Goal: Task Accomplishment & Management: Use online tool/utility

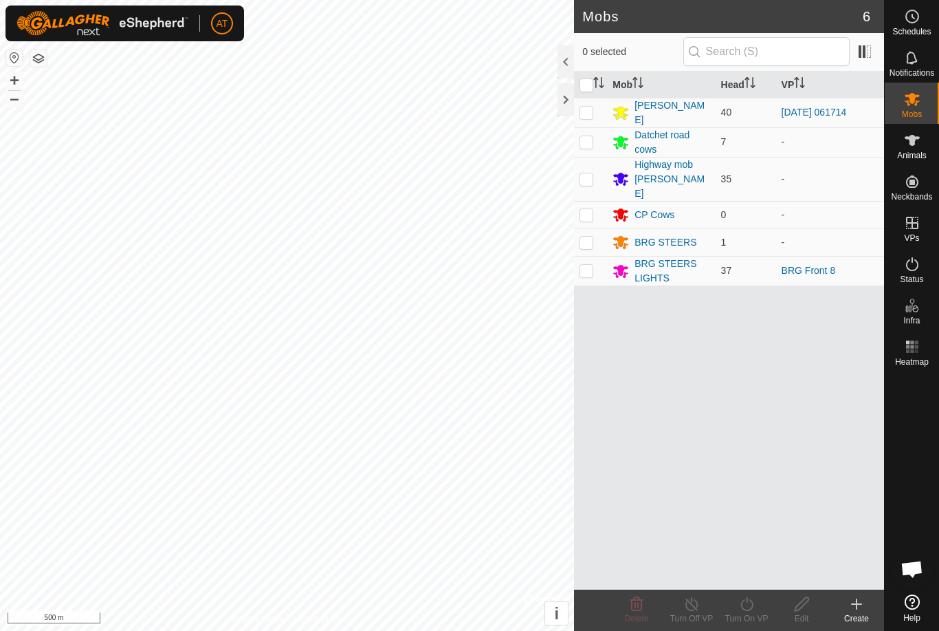
click at [600, 260] on td at bounding box center [590, 271] width 33 height 30
checkbox input "true"
click at [751, 609] on icon at bounding box center [747, 604] width 12 height 14
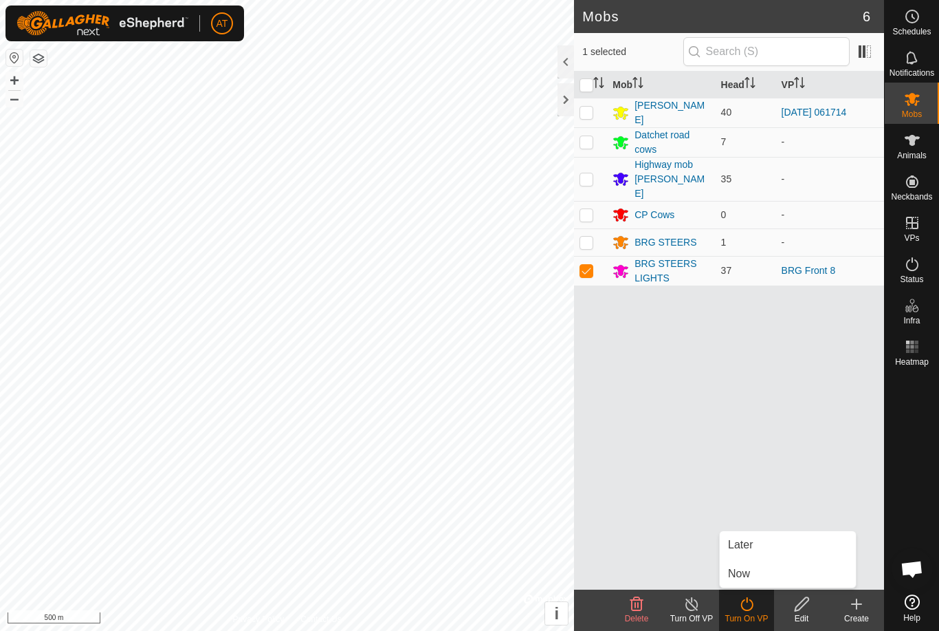
click at [754, 573] on link "Now" at bounding box center [788, 574] width 136 height 28
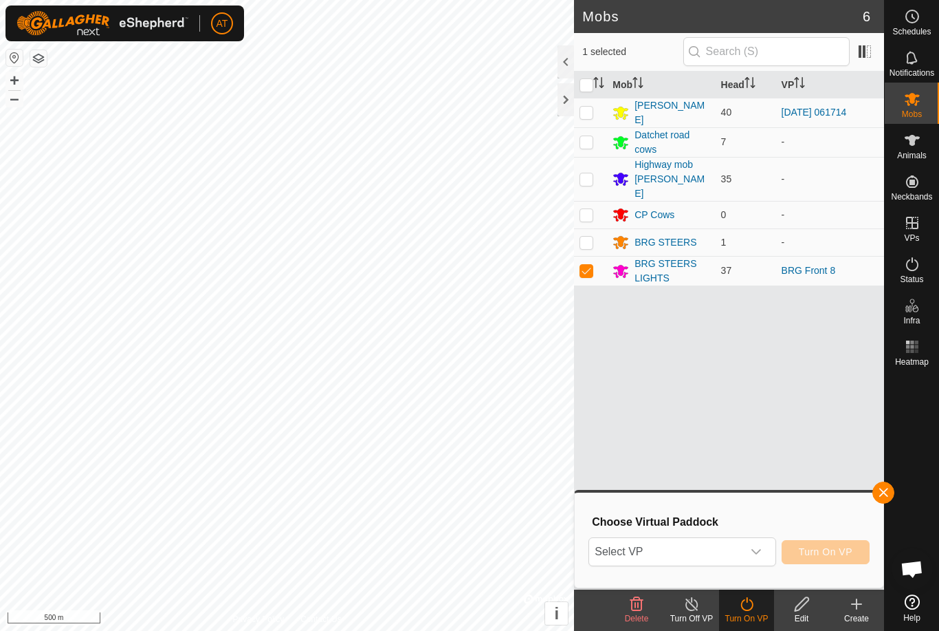
click at [758, 552] on icon "dropdown trigger" at bounding box center [757, 552] width 10 height 6
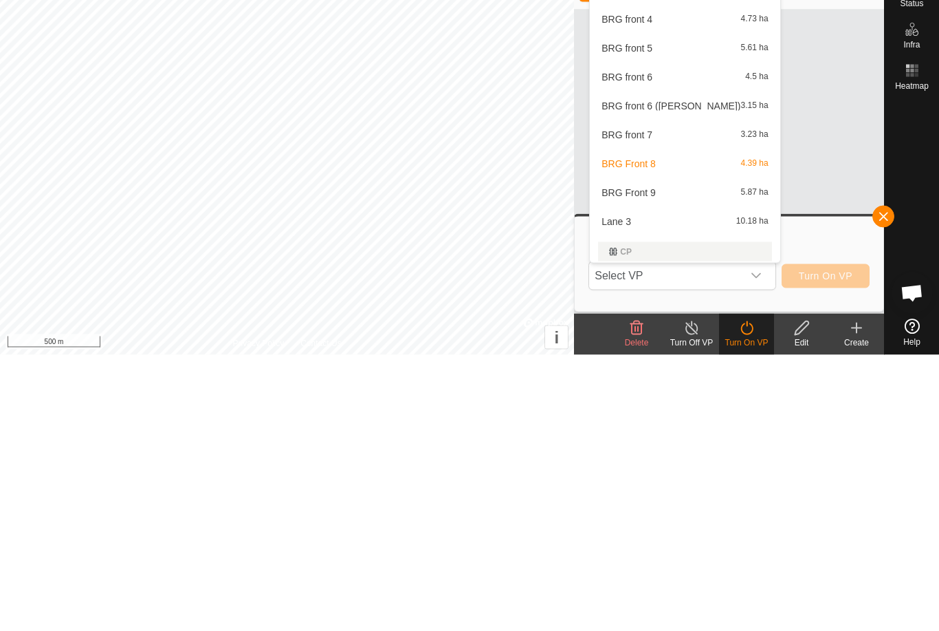
scroll to position [362, 0]
click at [653, 401] on div "BRG front 7 3.23 ha" at bounding box center [684, 409] width 173 height 17
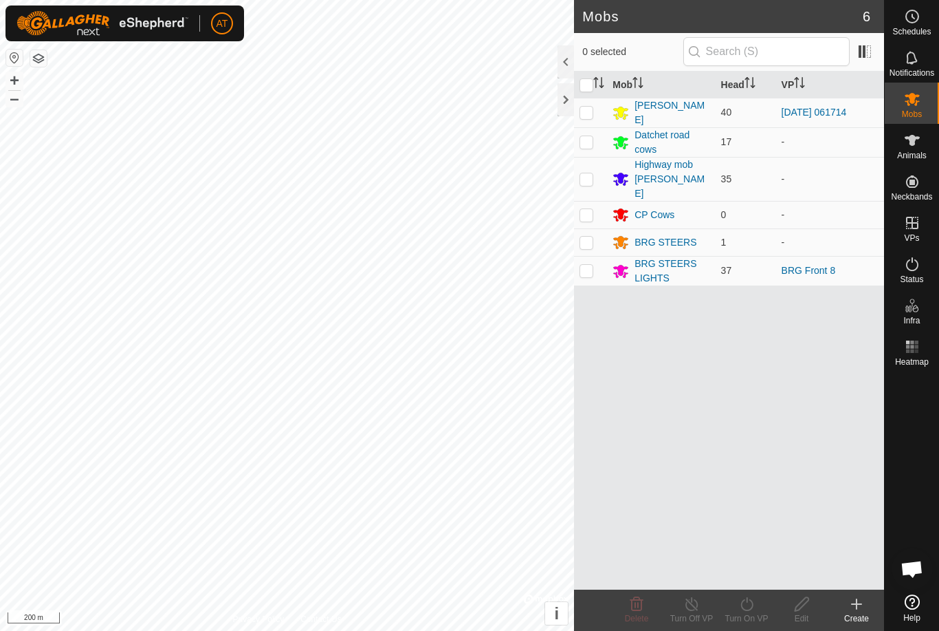
click at [589, 265] on p-checkbox at bounding box center [587, 270] width 14 height 11
checkbox input "true"
click at [745, 608] on icon at bounding box center [746, 603] width 17 height 17
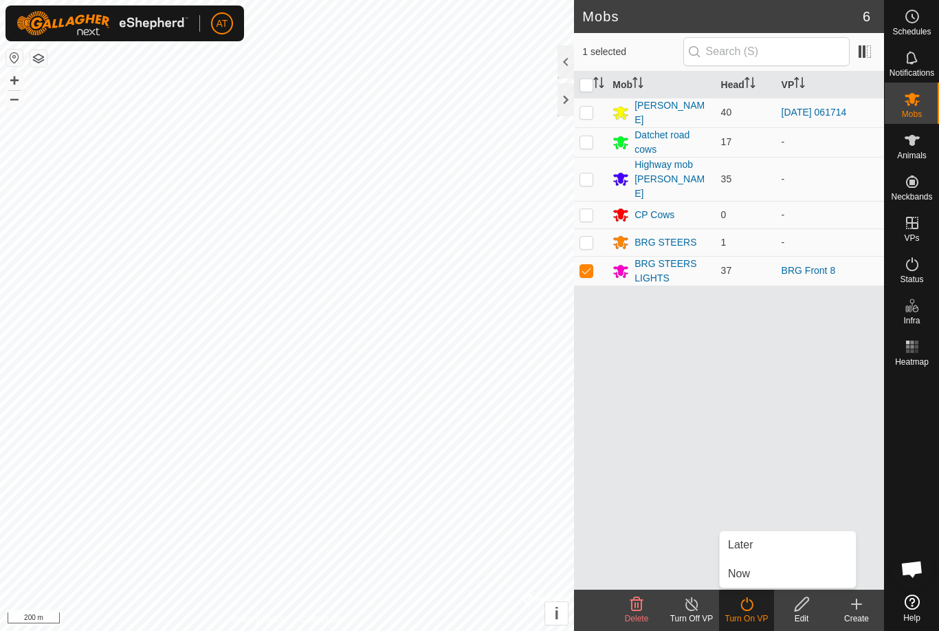
click at [740, 578] on span "Now" at bounding box center [739, 573] width 22 height 17
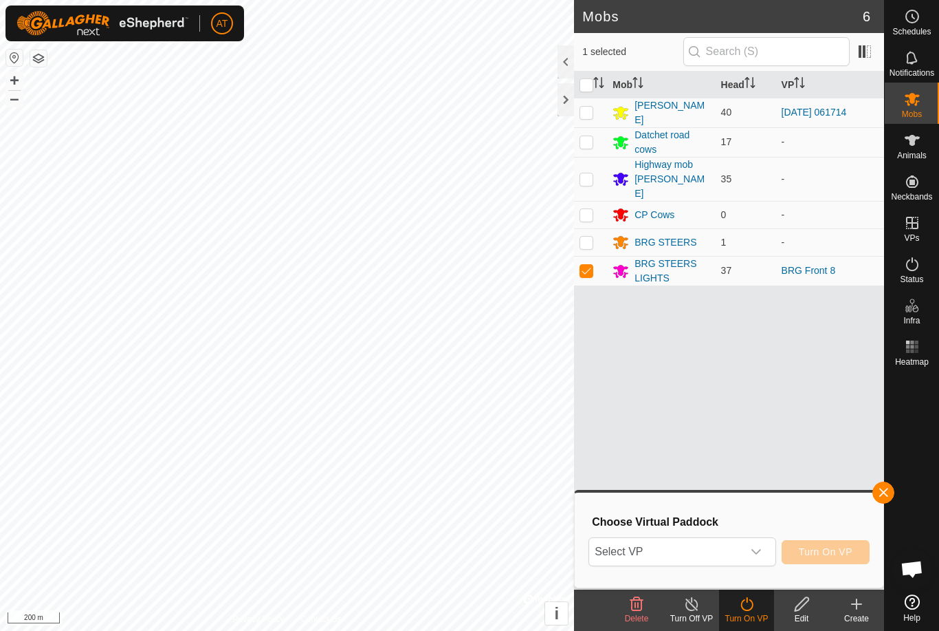
click at [753, 557] on div "dropdown trigger" at bounding box center [757, 552] width 28 height 28
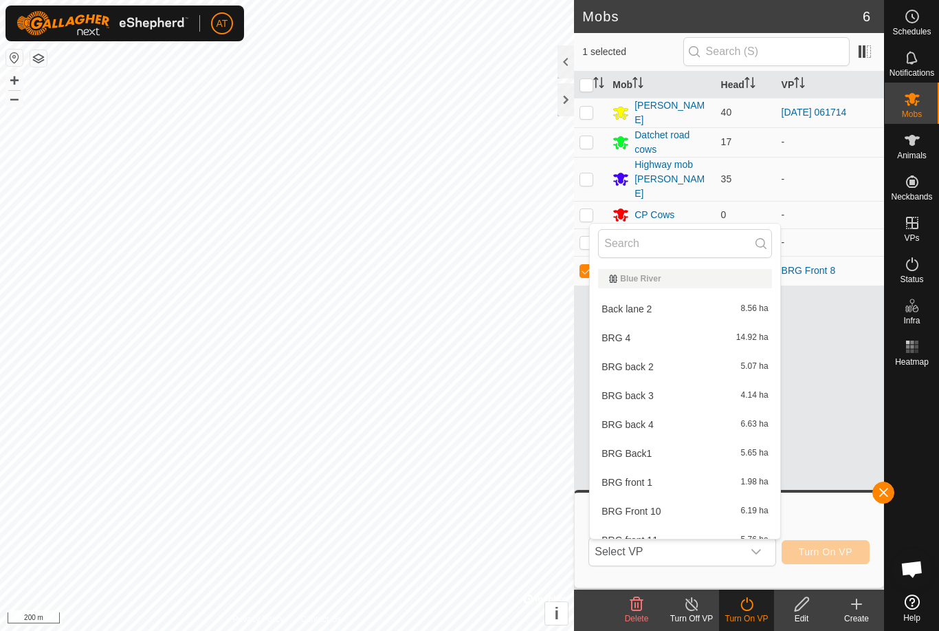
click at [635, 485] on span "BRG front 1" at bounding box center [627, 482] width 51 height 10
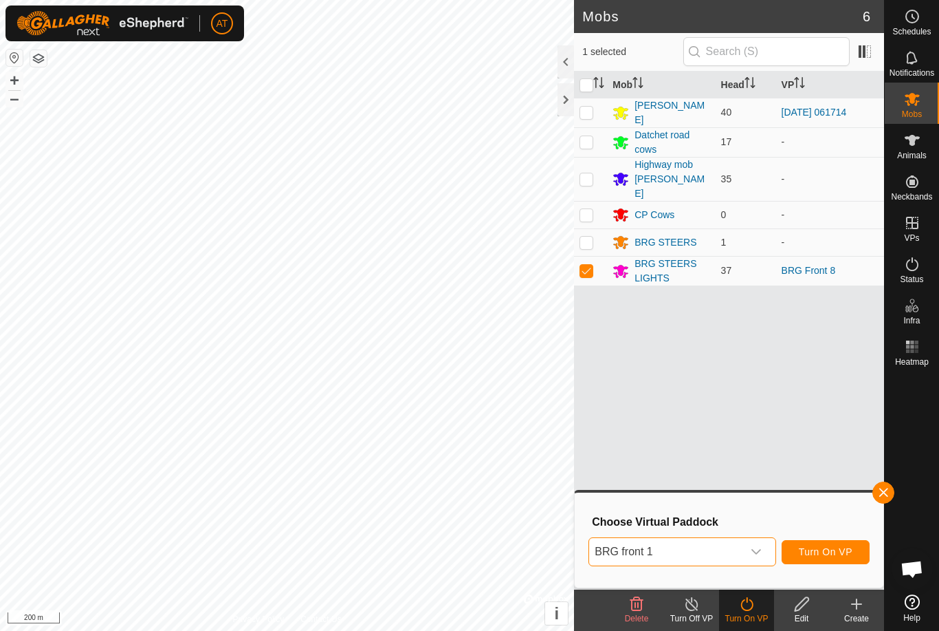
click at [764, 549] on div "dropdown trigger" at bounding box center [757, 552] width 28 height 28
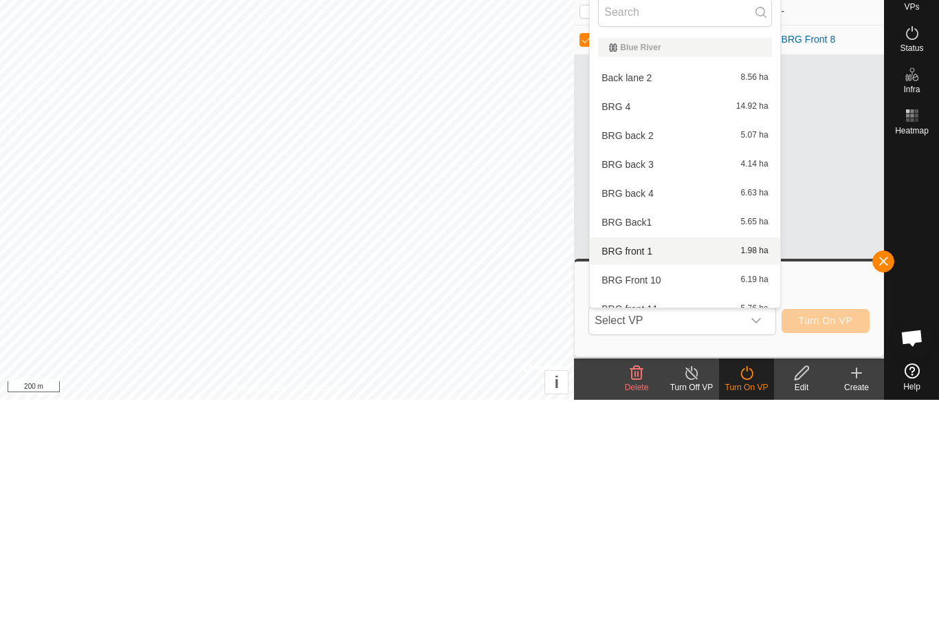
click at [673, 358] on div "BRG back 2 5.07 ha" at bounding box center [684, 366] width 173 height 17
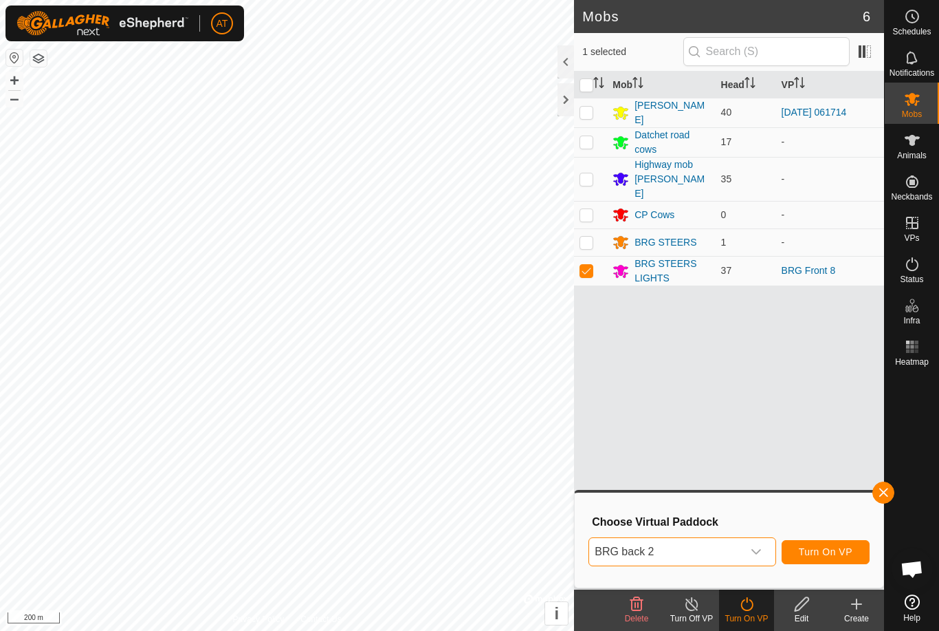
click at [761, 545] on div "dropdown trigger" at bounding box center [757, 552] width 28 height 28
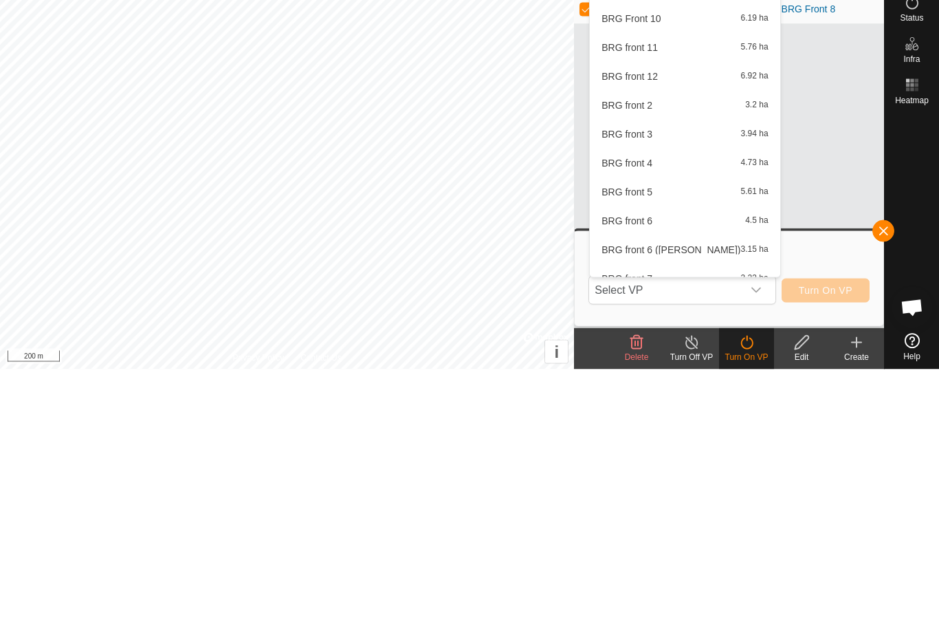
scroll to position [219, 0]
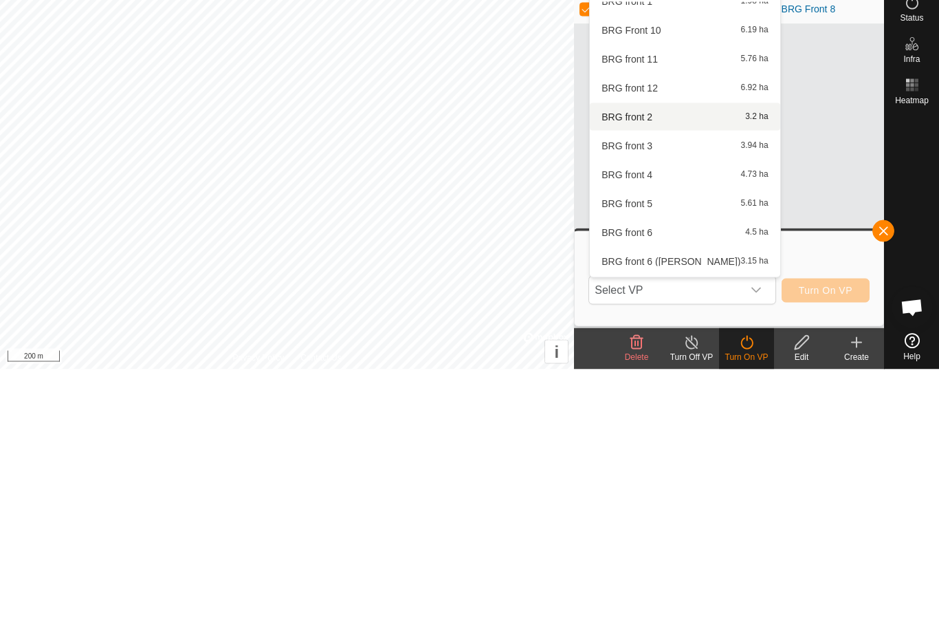
click at [654, 370] on div "BRG front 2 3.2 ha" at bounding box center [684, 378] width 173 height 17
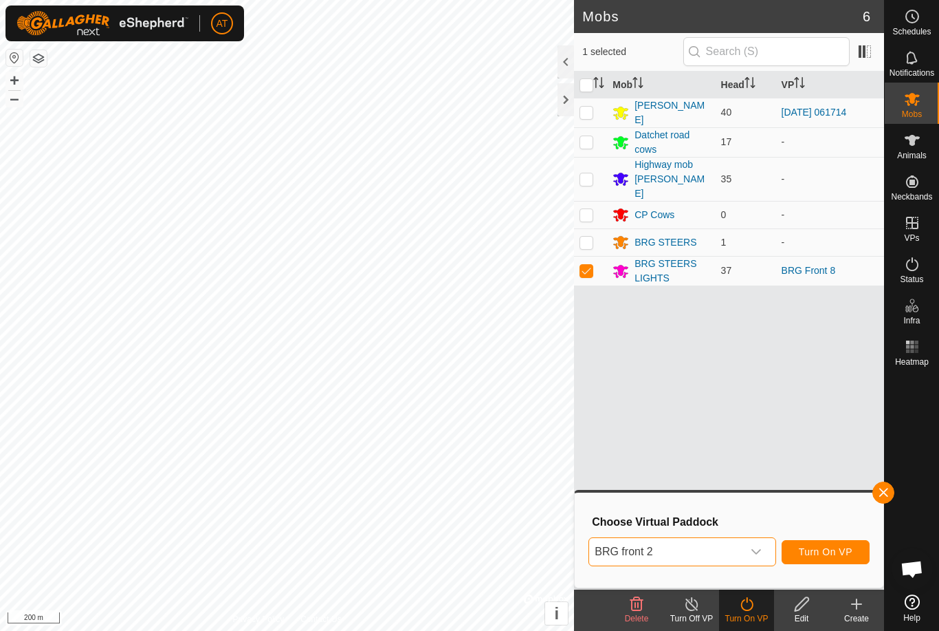
click at [764, 549] on div "dropdown trigger" at bounding box center [757, 552] width 28 height 28
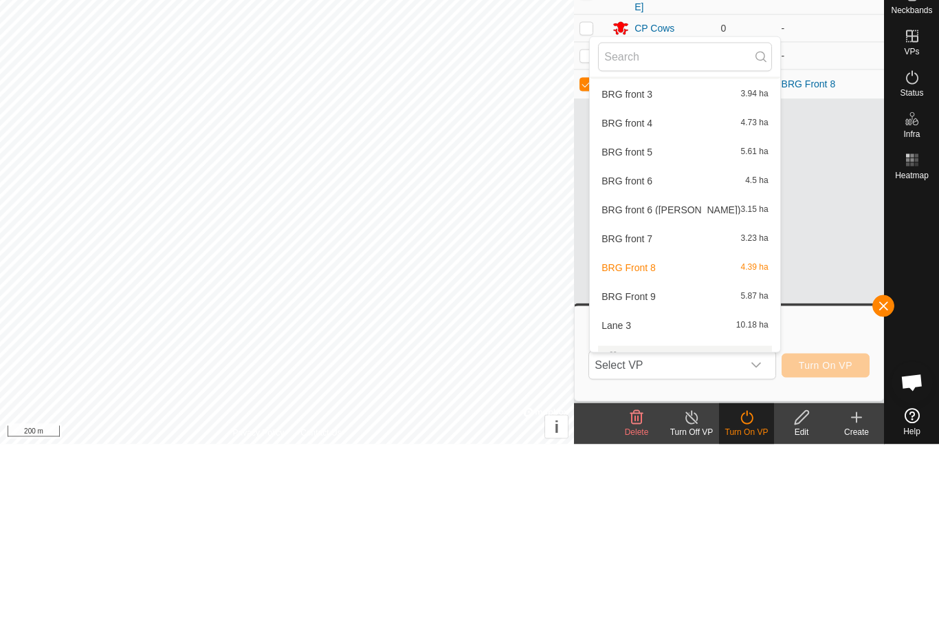
scroll to position [353, 0]
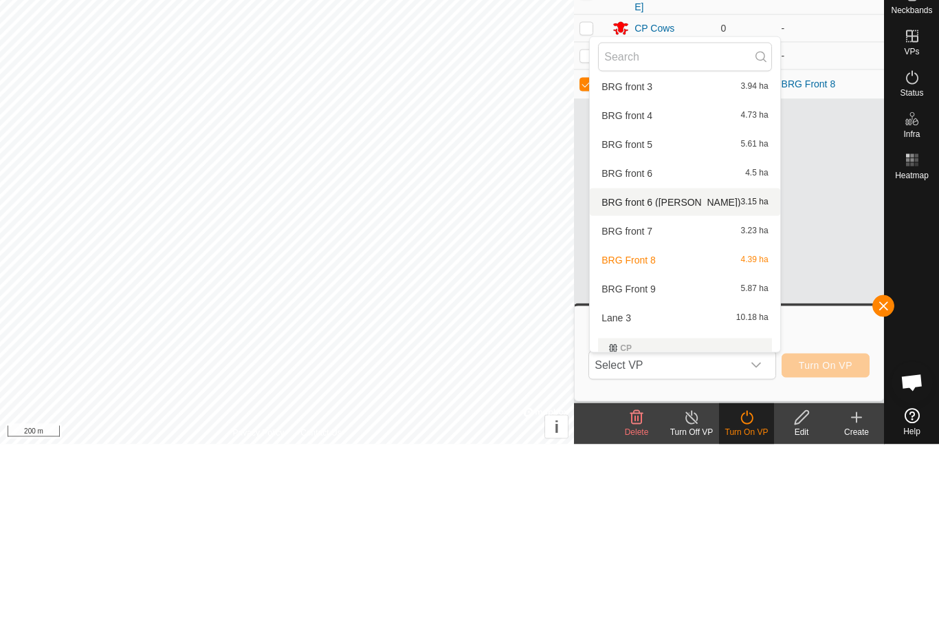
click at [669, 384] on span "BRG front 6 ([PERSON_NAME])" at bounding box center [671, 389] width 139 height 10
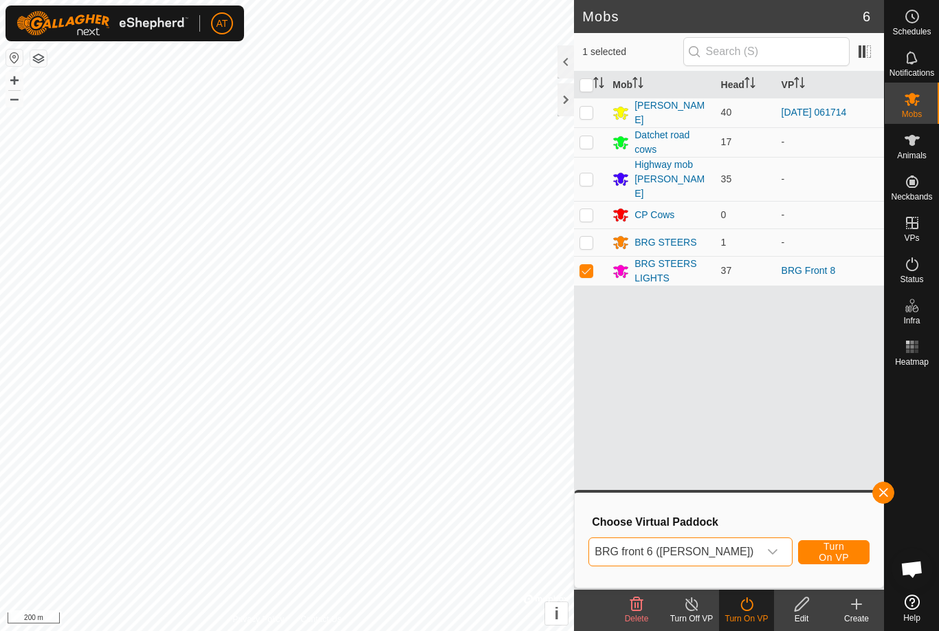
click at [829, 545] on span "Turn On VP" at bounding box center [833, 551] width 37 height 22
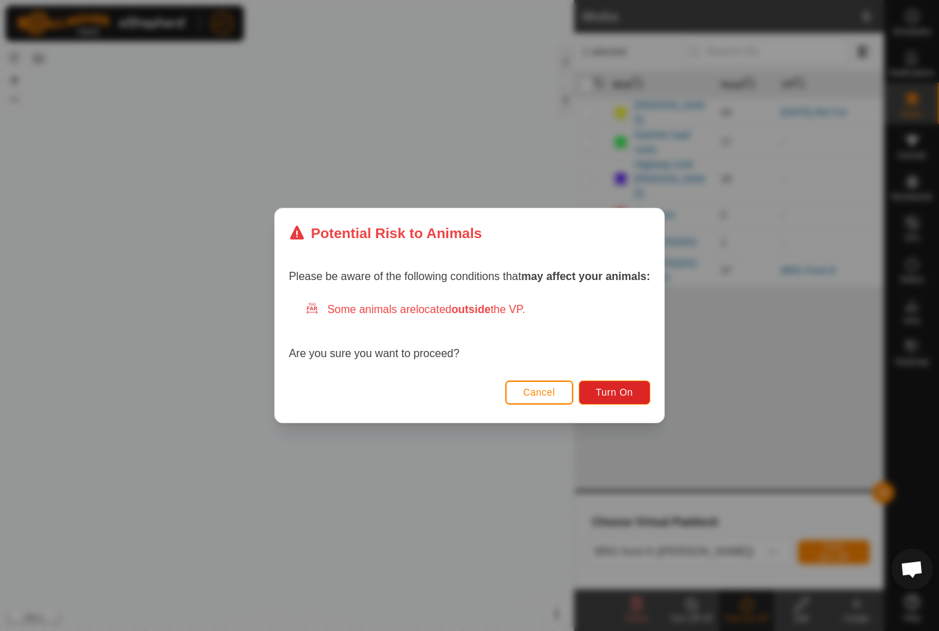
click at [629, 388] on span "Turn On" at bounding box center [614, 391] width 37 height 11
